Goal: Task Accomplishment & Management: Complete application form

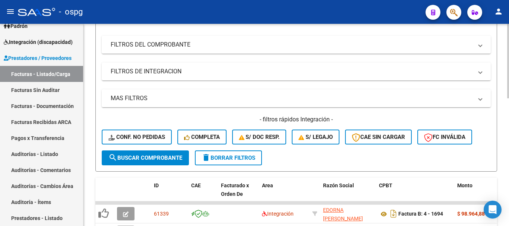
scroll to position [149, 0]
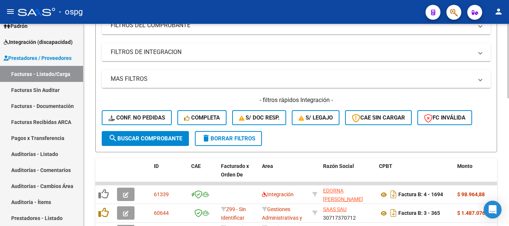
click at [246, 144] on button "delete Borrar Filtros" at bounding box center [228, 138] width 67 height 15
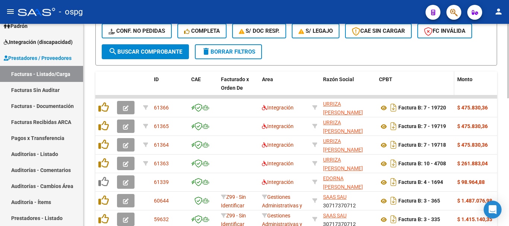
scroll to position [261, 0]
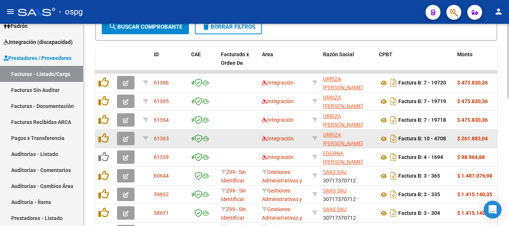
click at [125, 139] on icon "button" at bounding box center [126, 139] width 6 height 6
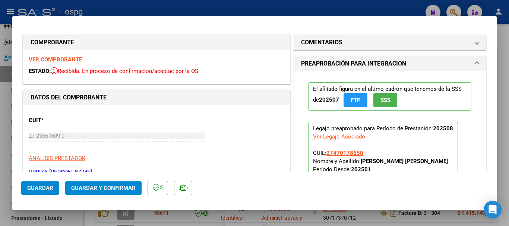
click at [63, 58] on strong "VER COMPROBANTE" at bounding box center [55, 59] width 53 height 7
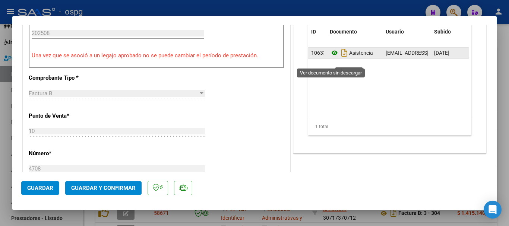
click at [330, 57] on icon at bounding box center [335, 52] width 10 height 9
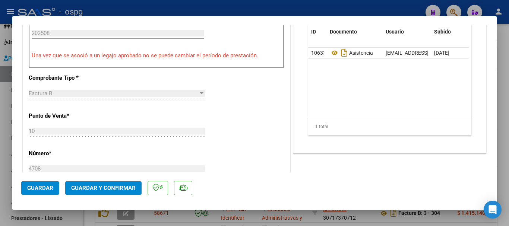
click at [507, 107] on div at bounding box center [254, 113] width 509 height 226
type input "$ 0,00"
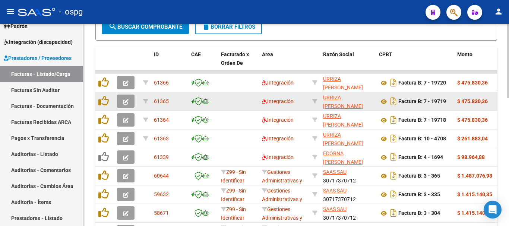
click at [124, 104] on icon "button" at bounding box center [126, 102] width 6 height 6
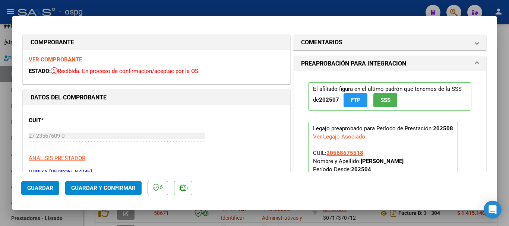
click at [71, 62] on strong "VER COMPROBANTE" at bounding box center [55, 59] width 53 height 7
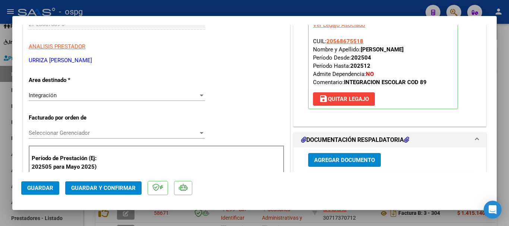
scroll to position [186, 0]
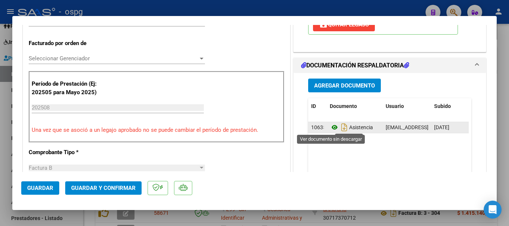
click at [330, 126] on icon at bounding box center [335, 127] width 10 height 9
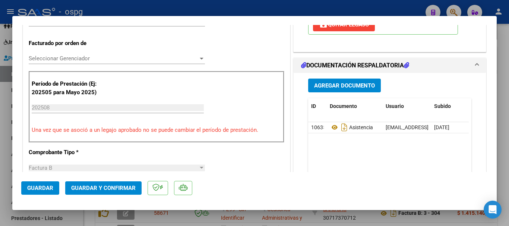
click at [509, 136] on div at bounding box center [254, 113] width 509 height 226
type input "$ 0,00"
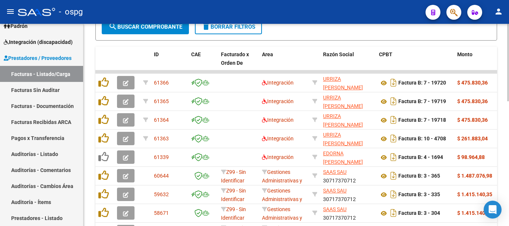
scroll to position [261, 0]
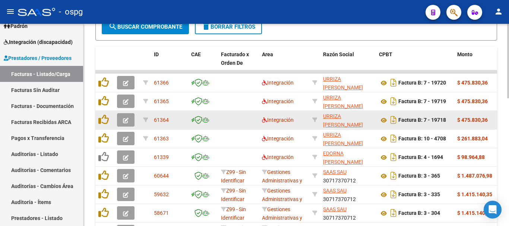
click at [127, 121] on icon "button" at bounding box center [126, 121] width 6 height 6
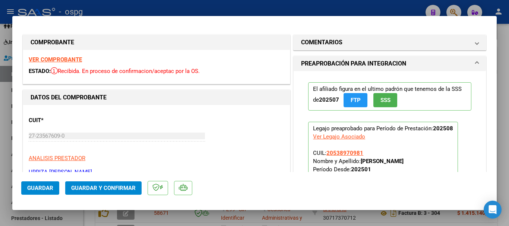
click at [61, 59] on strong "VER COMPROBANTE" at bounding box center [55, 59] width 53 height 7
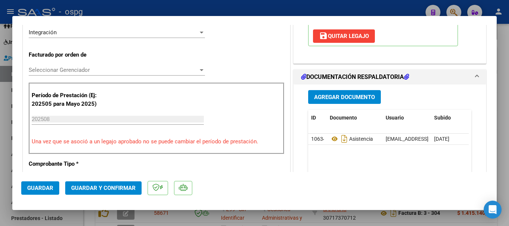
scroll to position [186, 0]
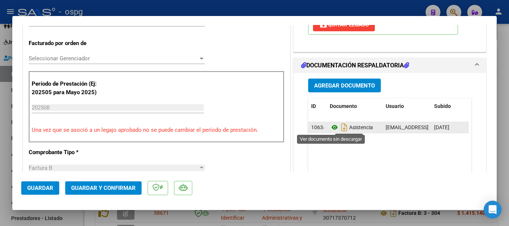
click at [331, 128] on icon at bounding box center [335, 127] width 10 height 9
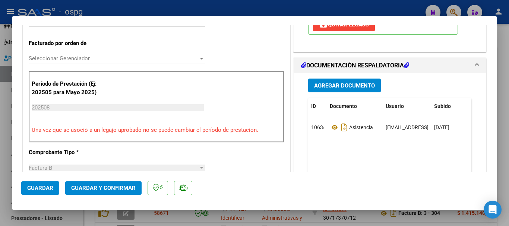
click at [498, 150] on div at bounding box center [254, 113] width 509 height 226
type input "$ 0,00"
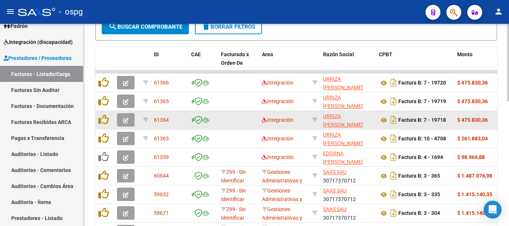
scroll to position [261, 0]
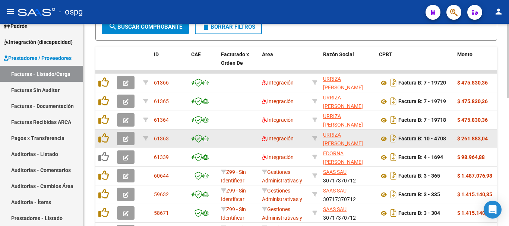
click at [124, 139] on icon "button" at bounding box center [126, 139] width 6 height 6
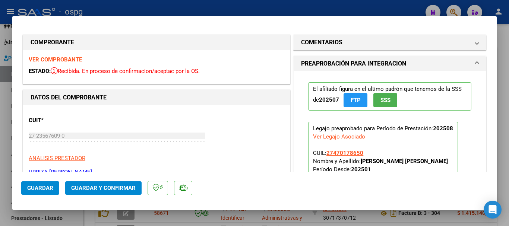
click at [59, 60] on strong "VER COMPROBANTE" at bounding box center [55, 59] width 53 height 7
click at [507, 130] on div at bounding box center [254, 113] width 509 height 226
type input "$ 0,00"
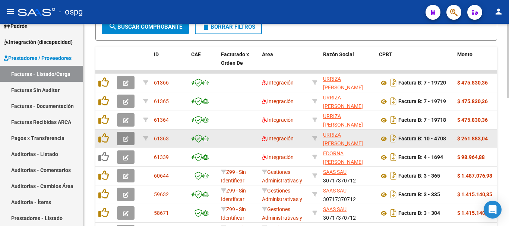
click at [129, 142] on button "button" at bounding box center [126, 138] width 18 height 13
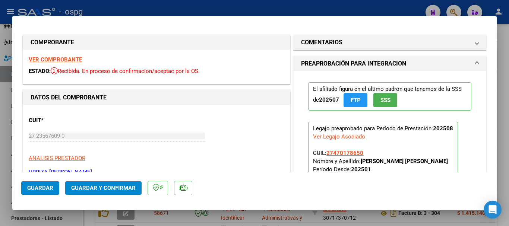
click at [501, 117] on div at bounding box center [254, 113] width 509 height 226
type input "$ 0,00"
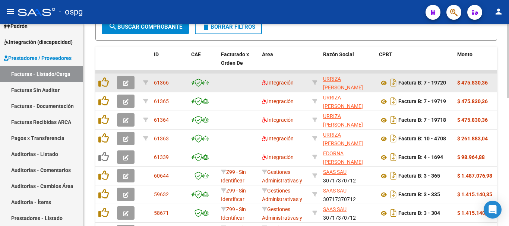
click at [126, 83] on icon "button" at bounding box center [126, 84] width 6 height 6
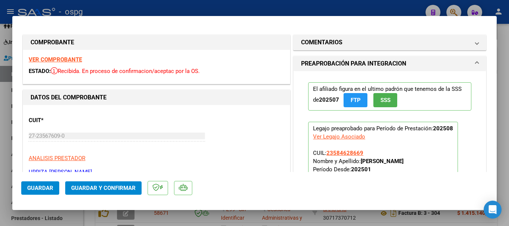
click at [74, 61] on strong "VER COMPROBANTE" at bounding box center [55, 59] width 53 height 7
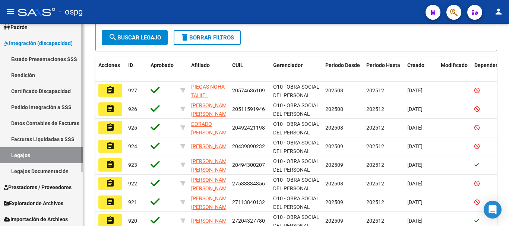
scroll to position [73, 0]
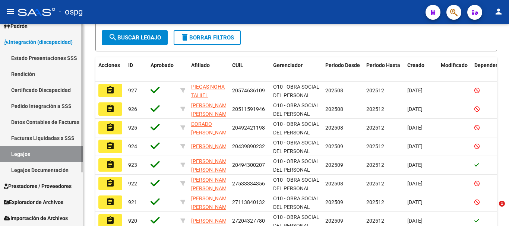
click at [40, 188] on span "Prestadores / Proveedores" at bounding box center [38, 186] width 68 height 8
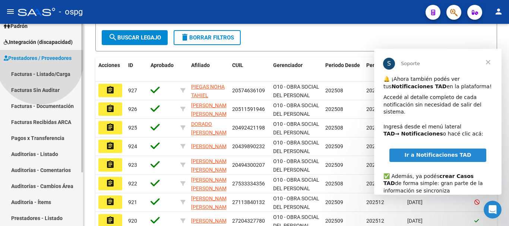
scroll to position [0, 0]
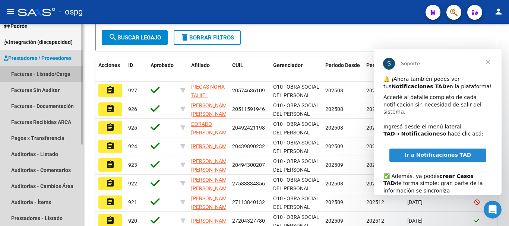
click at [58, 76] on link "Facturas - Listado/Carga" at bounding box center [41, 74] width 83 height 16
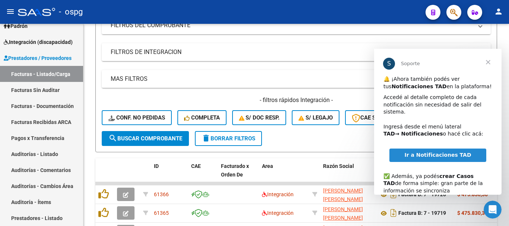
click at [487, 62] on span "Cerrar" at bounding box center [488, 62] width 27 height 27
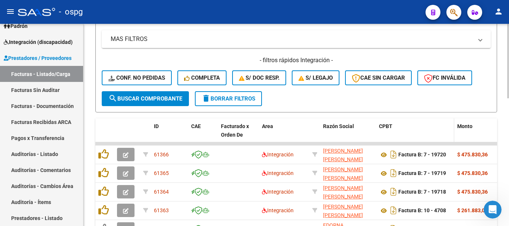
scroll to position [224, 0]
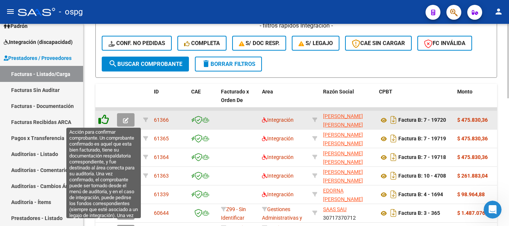
click at [106, 121] on icon at bounding box center [103, 119] width 10 height 10
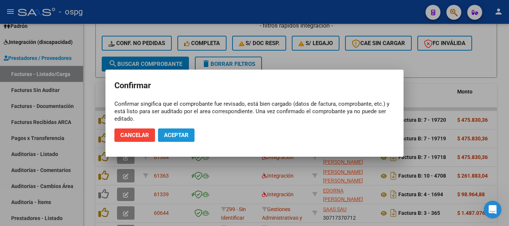
click at [184, 135] on span "Aceptar" at bounding box center [176, 135] width 25 height 7
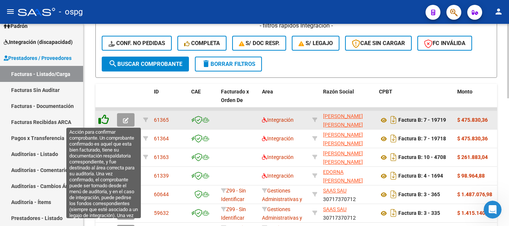
click at [104, 121] on icon at bounding box center [103, 119] width 10 height 10
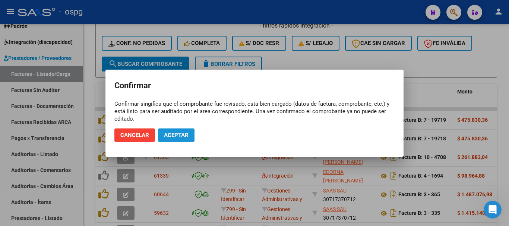
click at [175, 139] on button "Aceptar" at bounding box center [176, 135] width 37 height 13
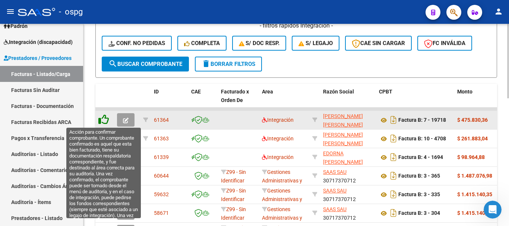
click at [106, 122] on icon at bounding box center [103, 119] width 10 height 10
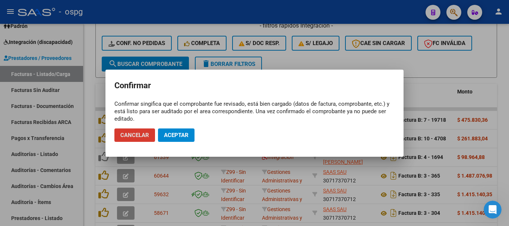
click at [161, 131] on button "Aceptar" at bounding box center [176, 135] width 37 height 13
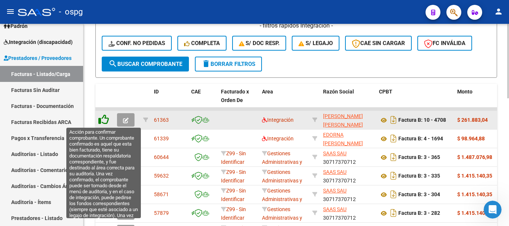
click at [107, 121] on icon at bounding box center [103, 119] width 10 height 10
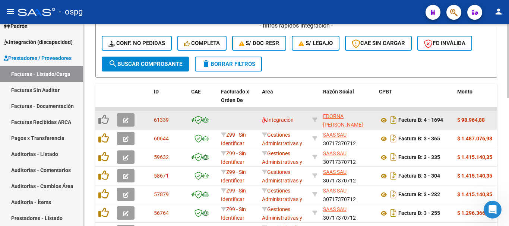
click at [128, 121] on icon "button" at bounding box center [126, 121] width 6 height 6
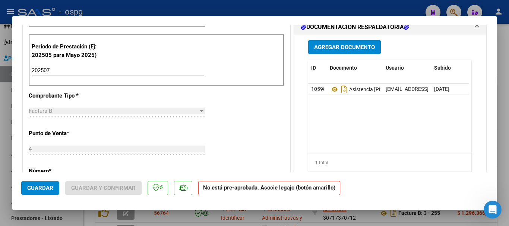
click at [508, 148] on div at bounding box center [254, 113] width 509 height 226
type input "$ 0,00"
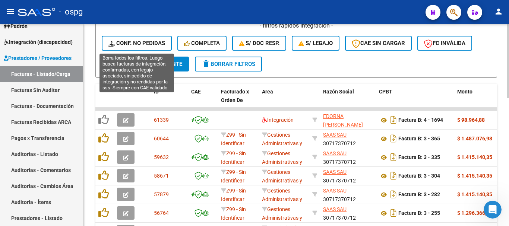
click at [154, 44] on span "Conf. no pedidas" at bounding box center [136, 43] width 57 height 7
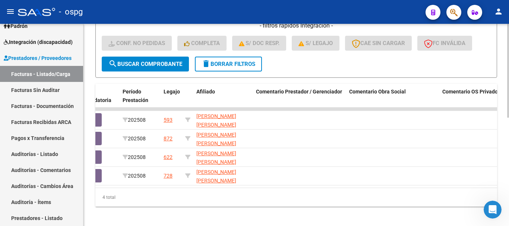
scroll to position [0, 437]
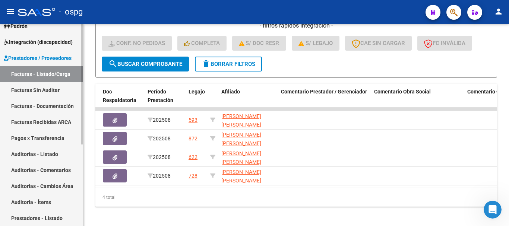
drag, startPoint x: 133, startPoint y: 194, endPoint x: 67, endPoint y: 193, distance: 66.7
click at [67, 193] on mat-sidenav-container "Firma Express Inicio Calendario SSS Instructivos Contacto OS Tesorería Extracto…" at bounding box center [254, 125] width 509 height 202
click at [310, 207] on div "4 total" at bounding box center [296, 197] width 402 height 19
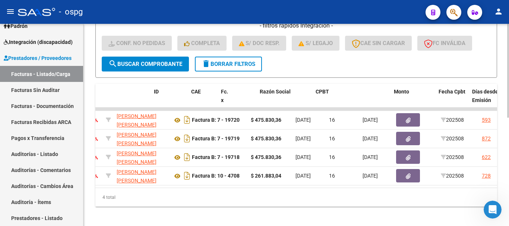
scroll to position [0, 0]
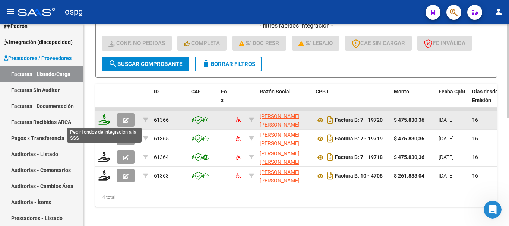
click at [106, 121] on icon at bounding box center [104, 119] width 12 height 10
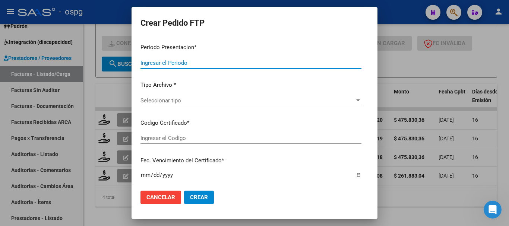
type input "202508"
type input "$ 475.830,36"
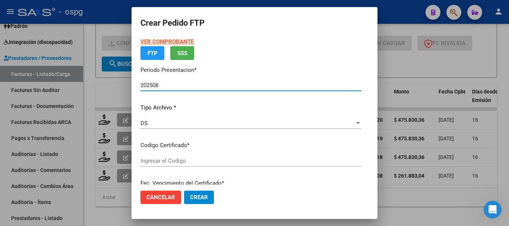
type input "2807546689"
type input "2026-10-01"
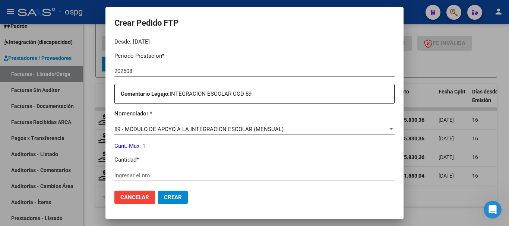
scroll to position [261, 0]
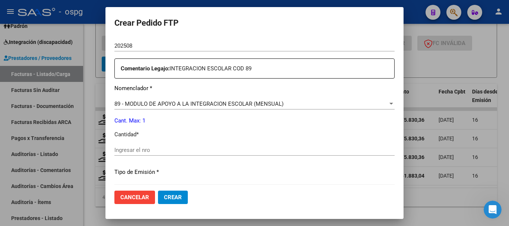
click at [274, 152] on input "Ingresar el nro" at bounding box center [254, 150] width 280 height 7
type input "1"
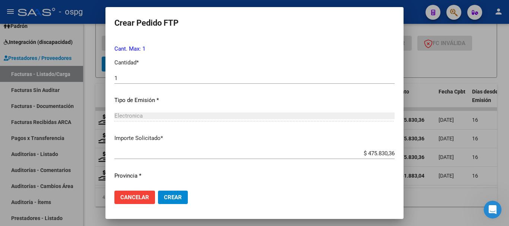
scroll to position [336, 0]
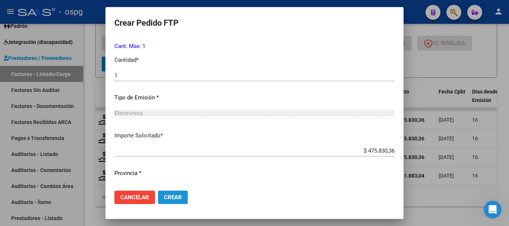
click at [169, 197] on span "Crear" at bounding box center [173, 197] width 18 height 7
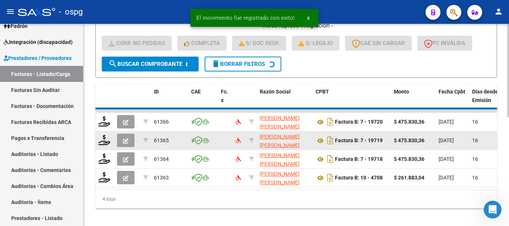
scroll to position [215, 0]
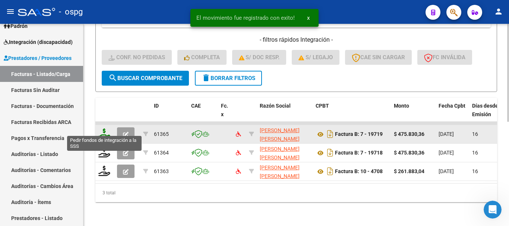
click at [106, 130] on icon at bounding box center [104, 134] width 12 height 10
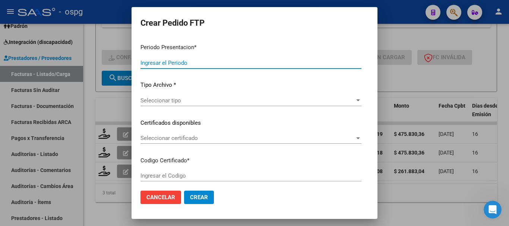
type input "202508"
type input "$ 475.830,36"
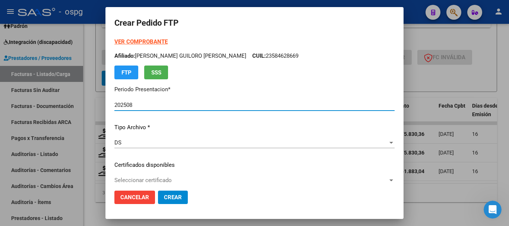
type input "2444223"
type input "2026-11-26"
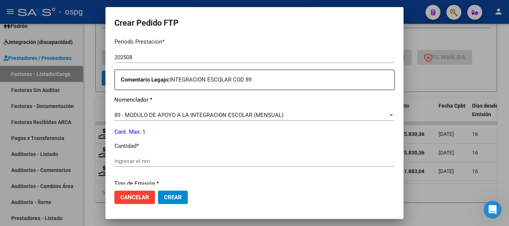
scroll to position [298, 0]
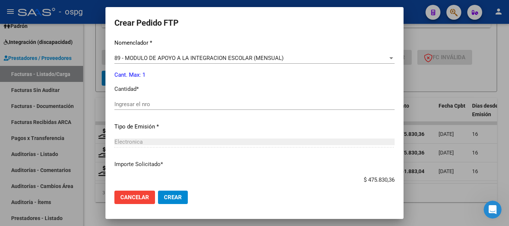
click at [255, 109] on div "Ingresar el nro" at bounding box center [254, 104] width 280 height 11
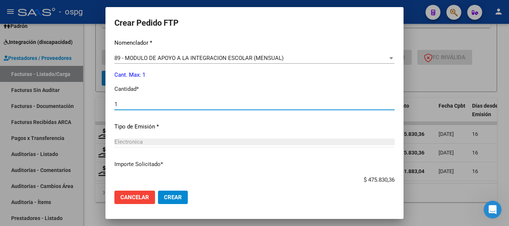
type input "1"
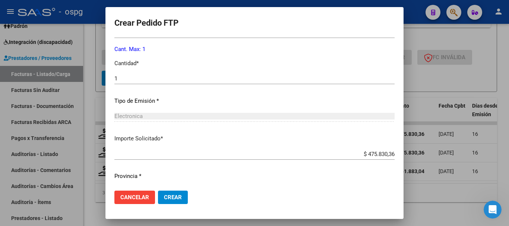
scroll to position [343, 0]
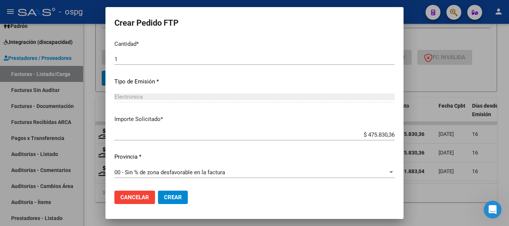
click at [176, 198] on span "Crear" at bounding box center [173, 197] width 18 height 7
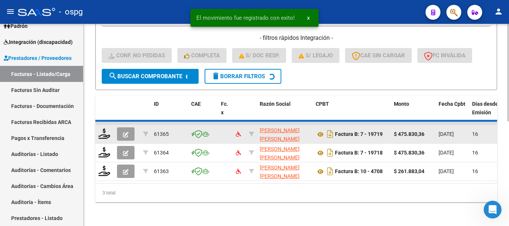
scroll to position [197, 0]
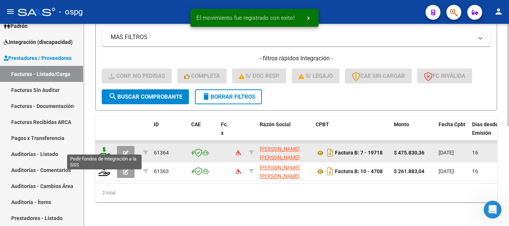
click at [106, 148] on icon at bounding box center [104, 152] width 12 height 10
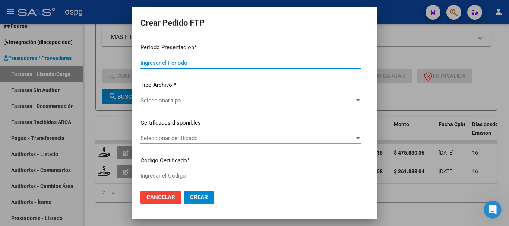
type input "202508"
type input "$ 475.830,36"
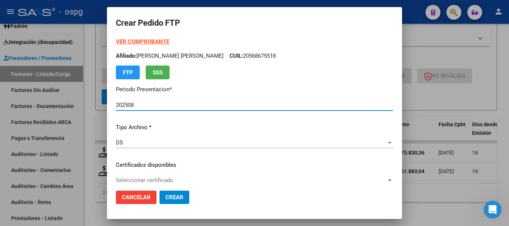
type input "7688179238"
type input "2039-12-09"
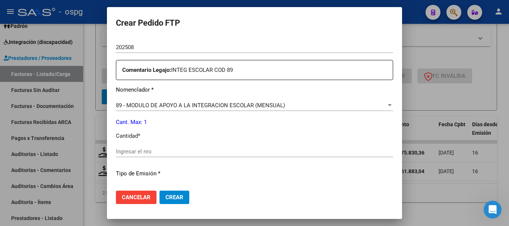
scroll to position [261, 0]
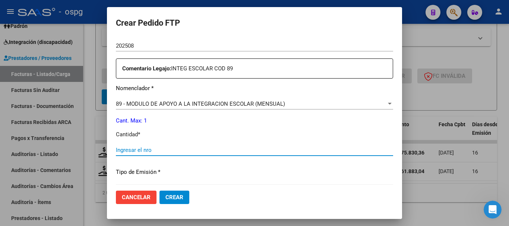
click at [199, 147] on input "Ingresar el nro" at bounding box center [254, 150] width 277 height 7
type input "1"
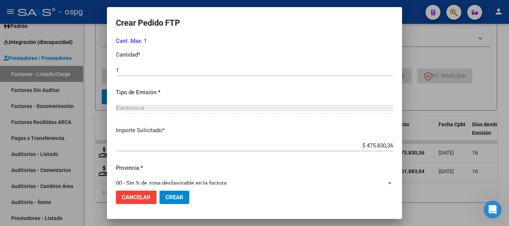
scroll to position [352, 0]
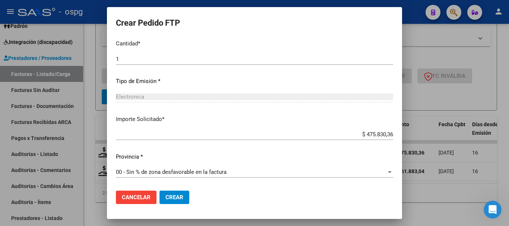
click at [177, 199] on span "Crear" at bounding box center [175, 197] width 18 height 7
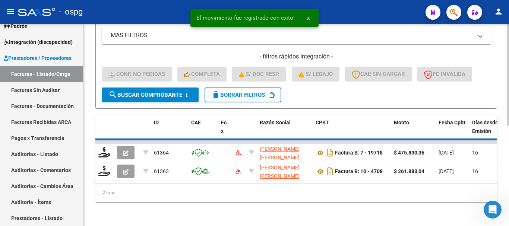
scroll to position [178, 0]
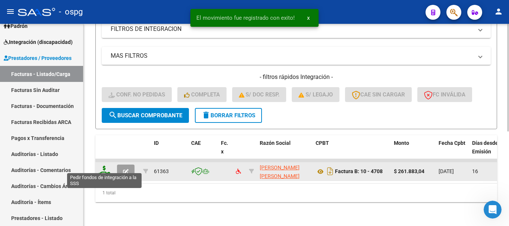
click at [102, 168] on icon at bounding box center [104, 171] width 12 height 10
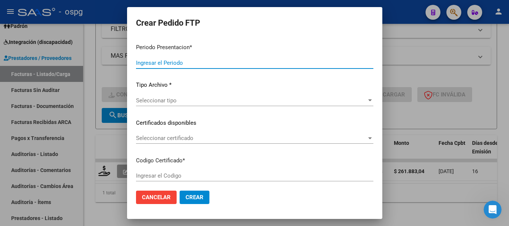
type input "202508"
type input "$ 261.883,04"
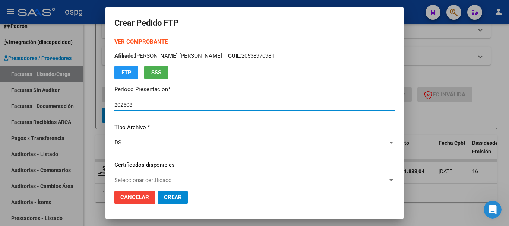
type input "2560400"
type input "2032-04-21"
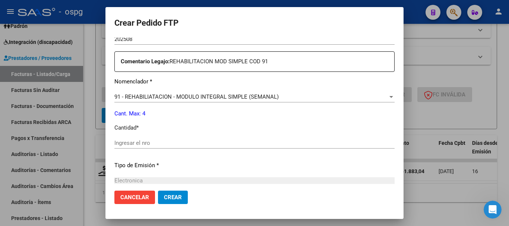
scroll to position [261, 0]
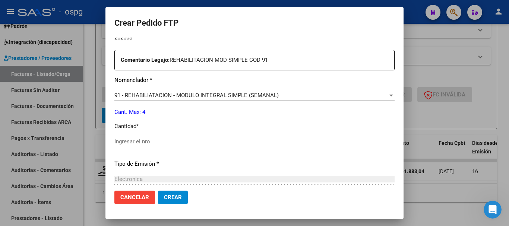
click at [245, 143] on input "Ingresar el nro" at bounding box center [254, 141] width 280 height 7
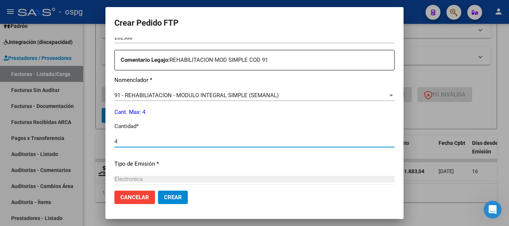
type input "4"
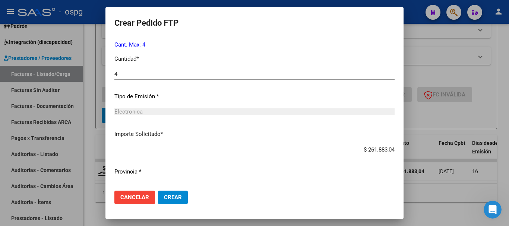
scroll to position [343, 0]
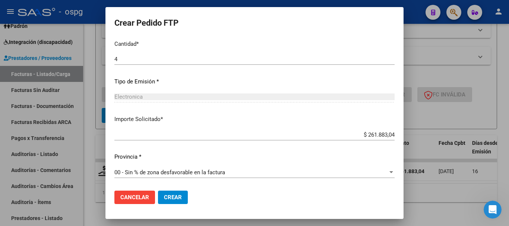
click at [176, 200] on span "Crear" at bounding box center [173, 197] width 18 height 7
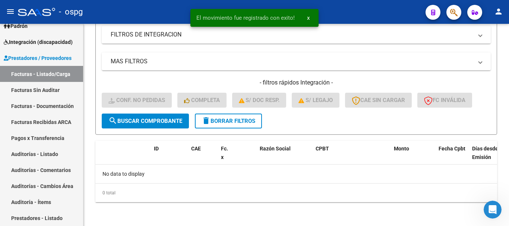
scroll to position [167, 0]
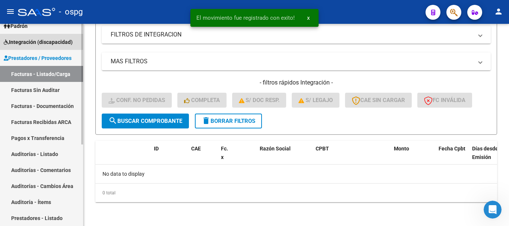
click at [32, 44] on span "Integración (discapacidad)" at bounding box center [38, 42] width 69 height 8
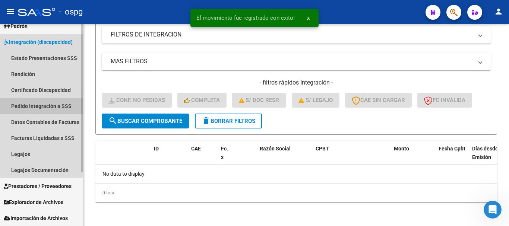
click at [42, 106] on link "Pedido Integración a SSS" at bounding box center [41, 106] width 83 height 16
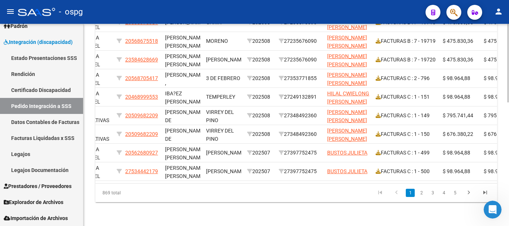
scroll to position [0, 211]
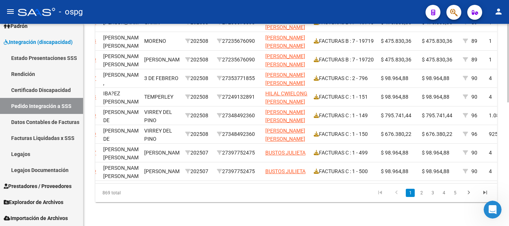
click at [249, 191] on datatable-pager "1 2 3 4 5" at bounding box center [335, 193] width 315 height 13
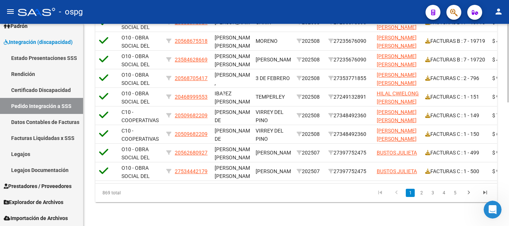
scroll to position [0, 0]
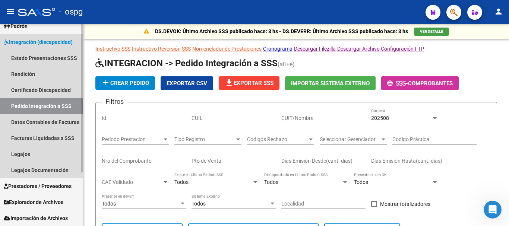
click at [53, 108] on link "Pedido Integración a SSS" at bounding box center [41, 106] width 83 height 16
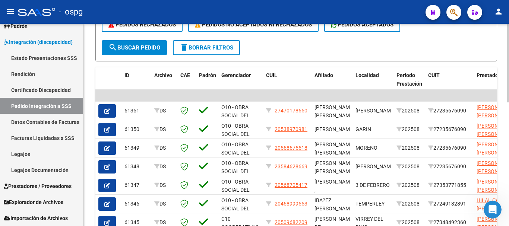
scroll to position [224, 0]
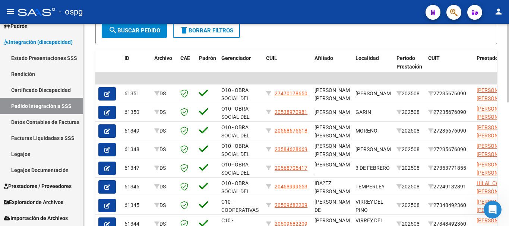
click at [214, 29] on span "delete Borrar Filtros" at bounding box center [207, 30] width 54 height 7
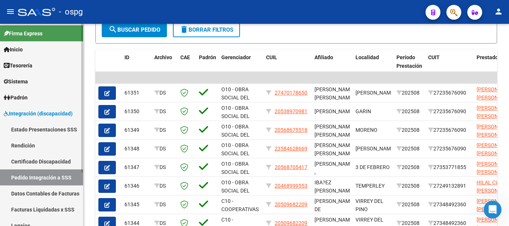
scroll to position [0, 0]
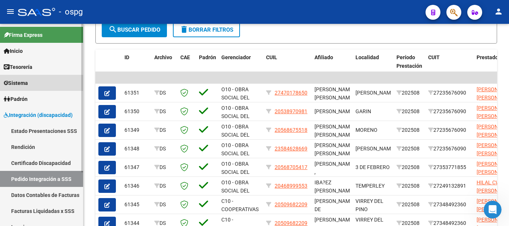
click at [26, 85] on span "Sistema" at bounding box center [16, 83] width 24 height 8
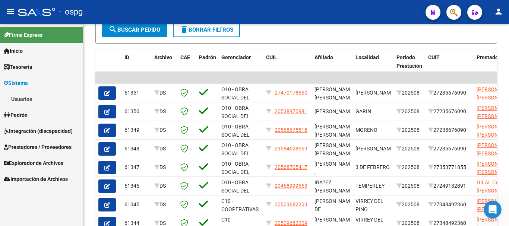
click at [26, 99] on link "Usuarios" at bounding box center [41, 99] width 83 height 16
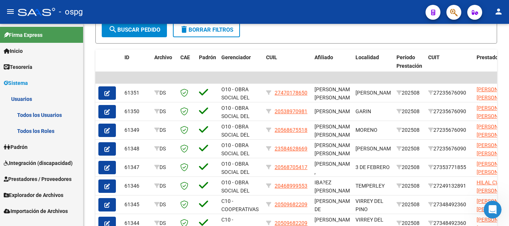
click at [61, 114] on link "Todos los Usuarios" at bounding box center [41, 115] width 83 height 16
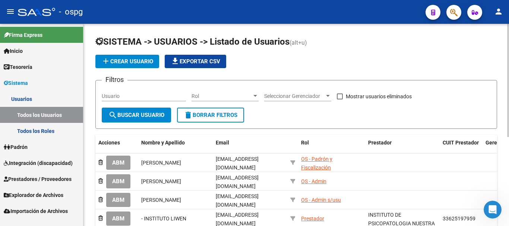
scroll to position [37, 0]
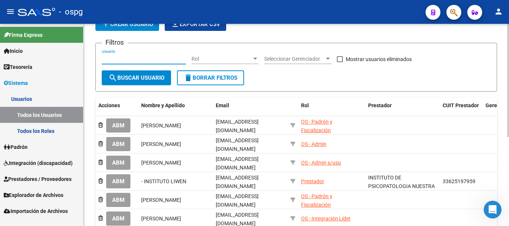
click at [148, 59] on input "Usuario" at bounding box center [144, 59] width 84 height 6
type input "DIAGNOSTICO"
click at [152, 79] on span "search Buscar Usuario" at bounding box center [136, 78] width 56 height 7
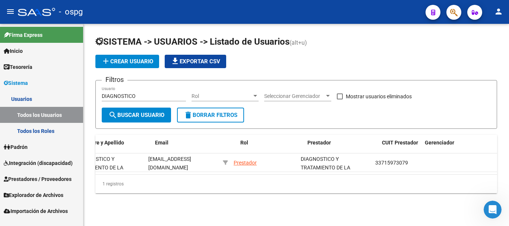
scroll to position [0, 0]
